Goal: Information Seeking & Learning: Learn about a topic

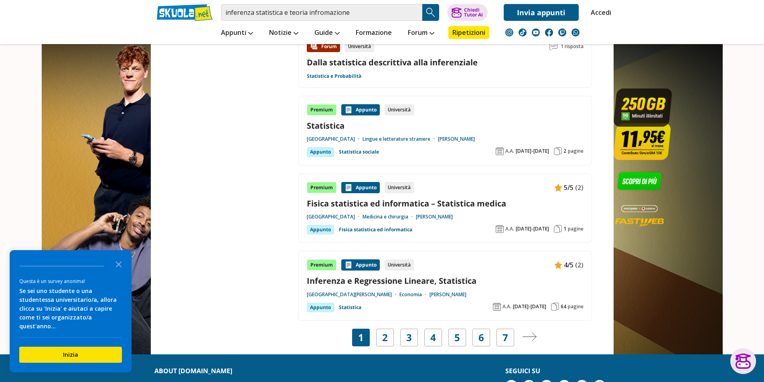
scroll to position [1364, 0]
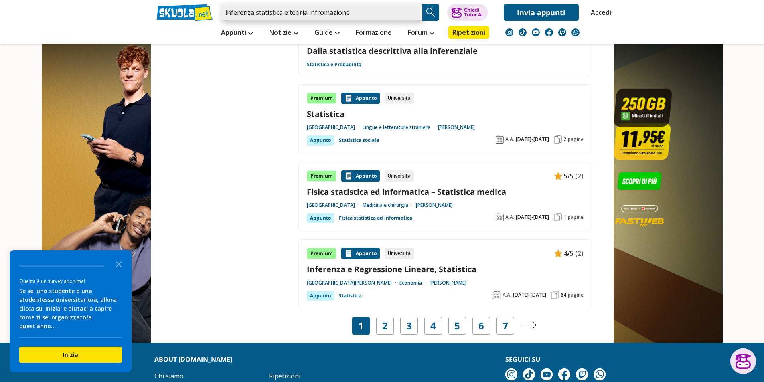
drag, startPoint x: 328, startPoint y: 12, endPoint x: 300, endPoint y: 13, distance: 28.1
click at [297, 13] on input "inferenza statistica e teoria infromazione" at bounding box center [321, 12] width 201 height 17
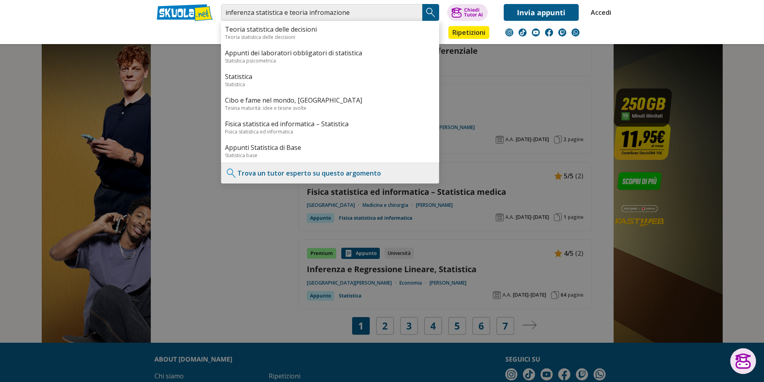
click at [187, 96] on div at bounding box center [382, 191] width 764 height 382
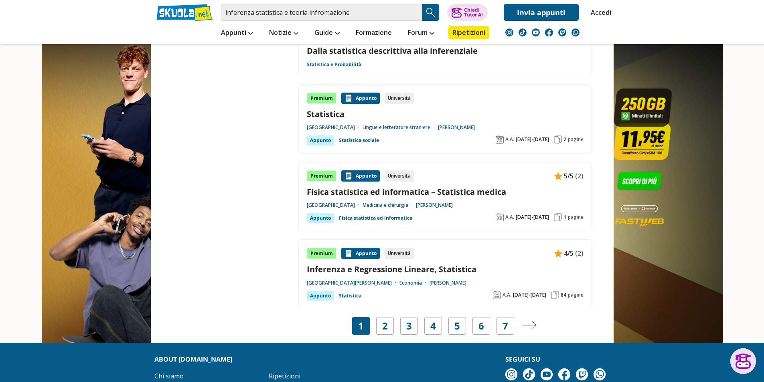
click at [433, 11] on img "Search Button" at bounding box center [431, 12] width 12 height 12
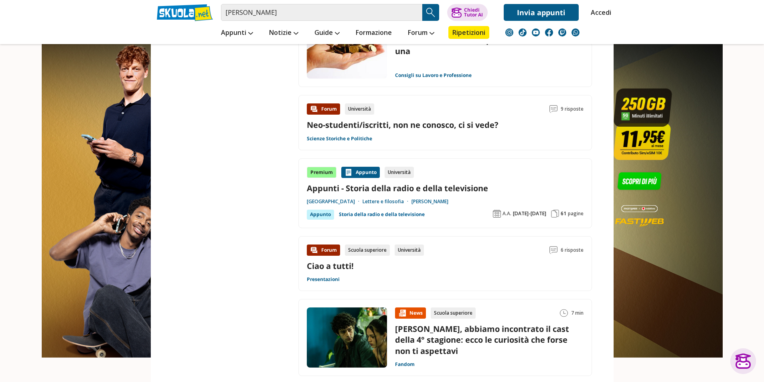
scroll to position [1311, 0]
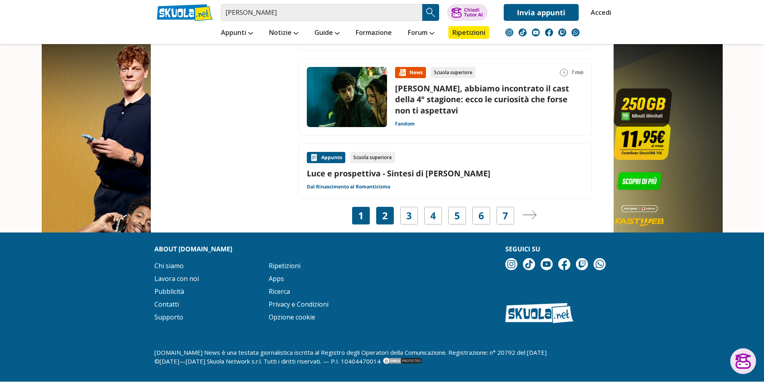
click at [382, 208] on div "2" at bounding box center [385, 216] width 18 height 18
click at [379, 213] on div "2" at bounding box center [385, 216] width 18 height 18
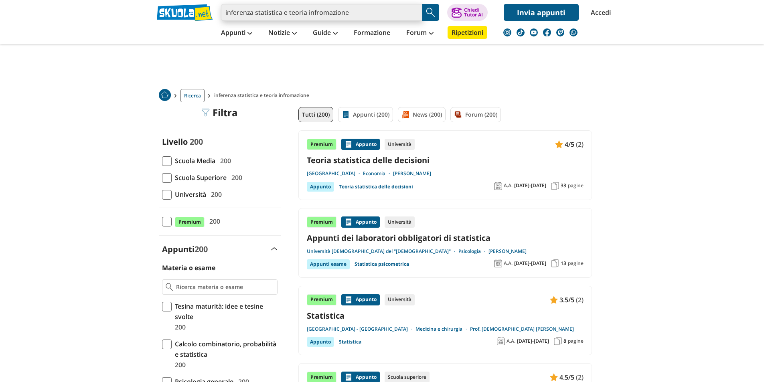
click at [328, 13] on input "inferenza statistica e teoria infromazione" at bounding box center [321, 12] width 201 height 17
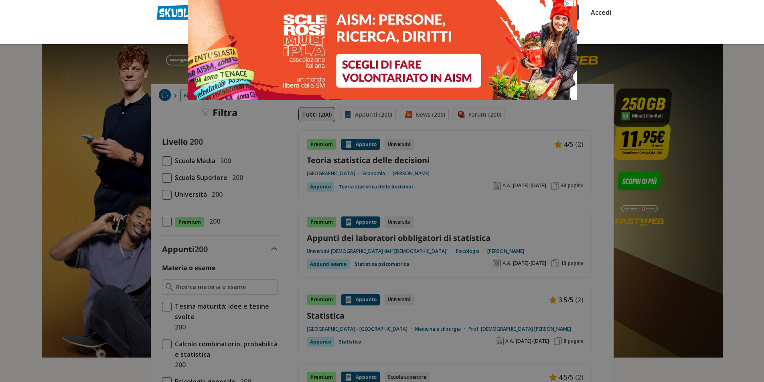
type input "inferenza statistica e teoria infromazione"
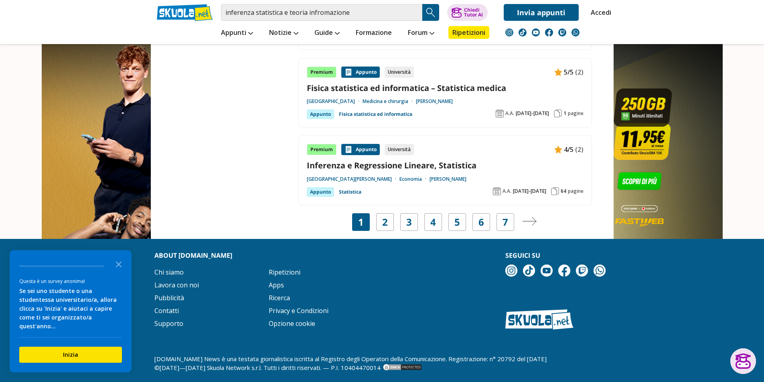
scroll to position [1475, 0]
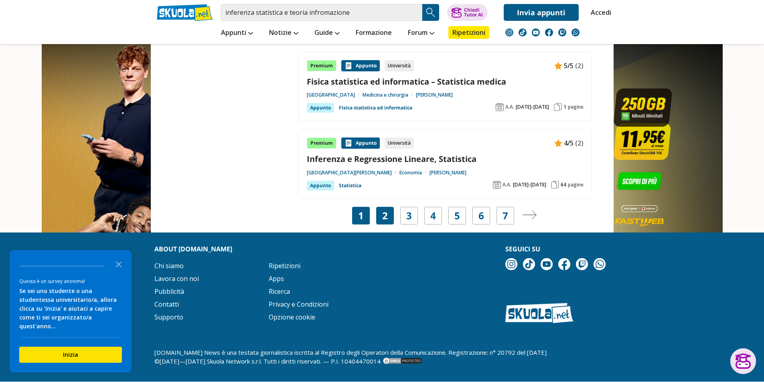
click at [382, 216] on link "2" at bounding box center [385, 215] width 6 height 11
click at [383, 215] on link "2" at bounding box center [385, 215] width 6 height 11
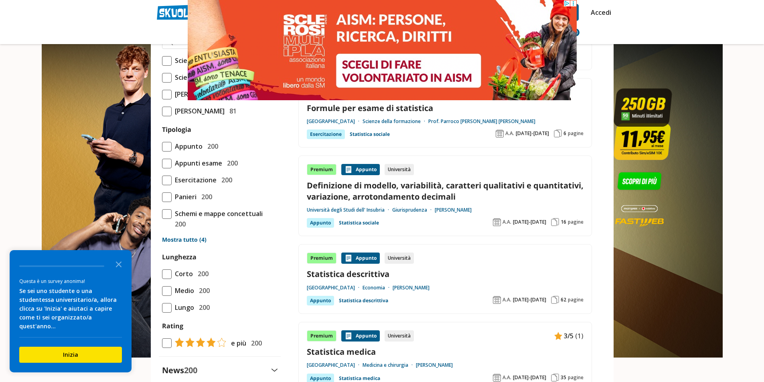
scroll to position [642, 0]
